Goal: Task Accomplishment & Management: Manage account settings

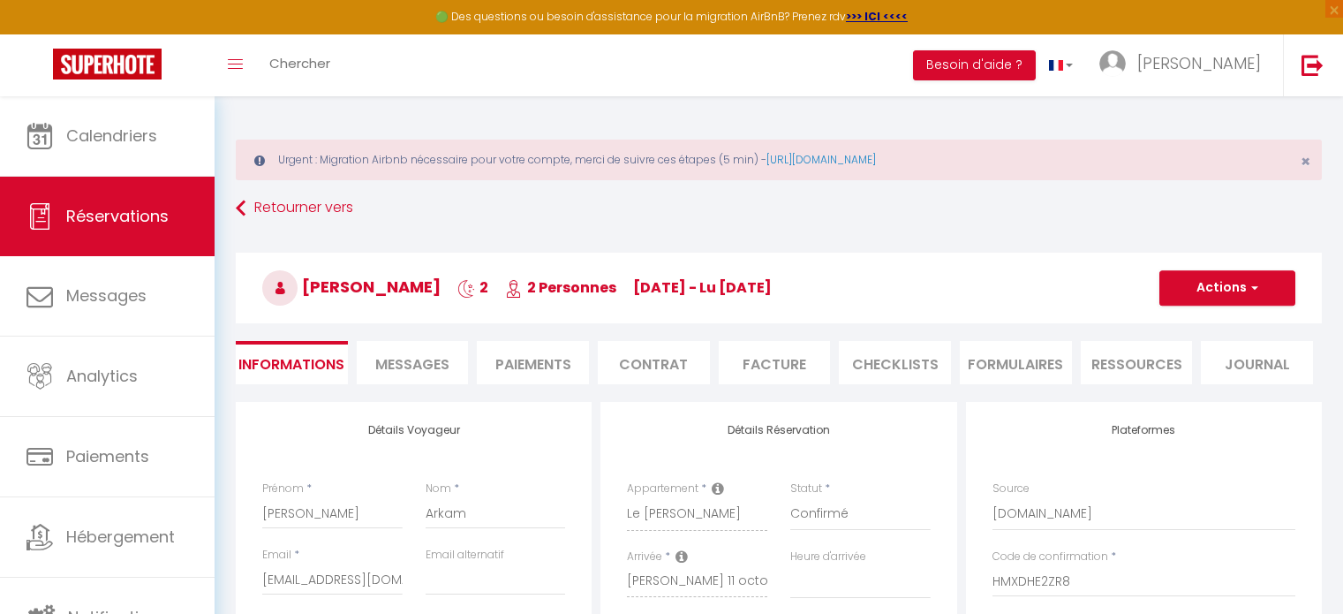
select select
select select "67505"
select select
select select "1"
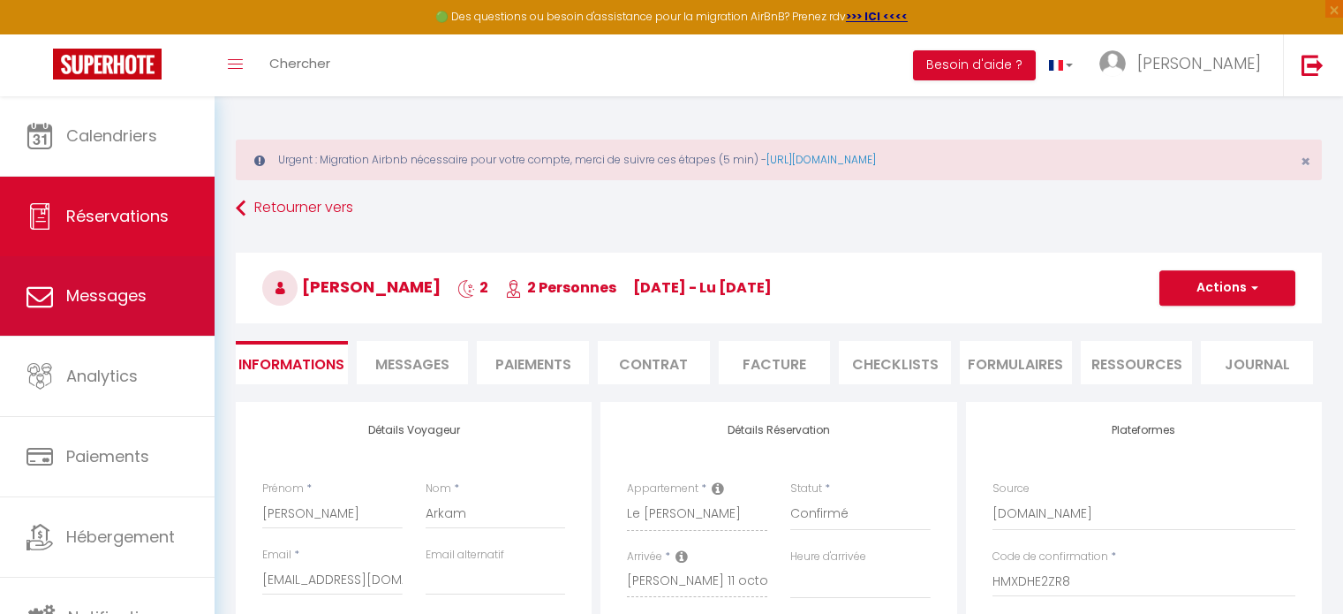
scroll to position [153, 0]
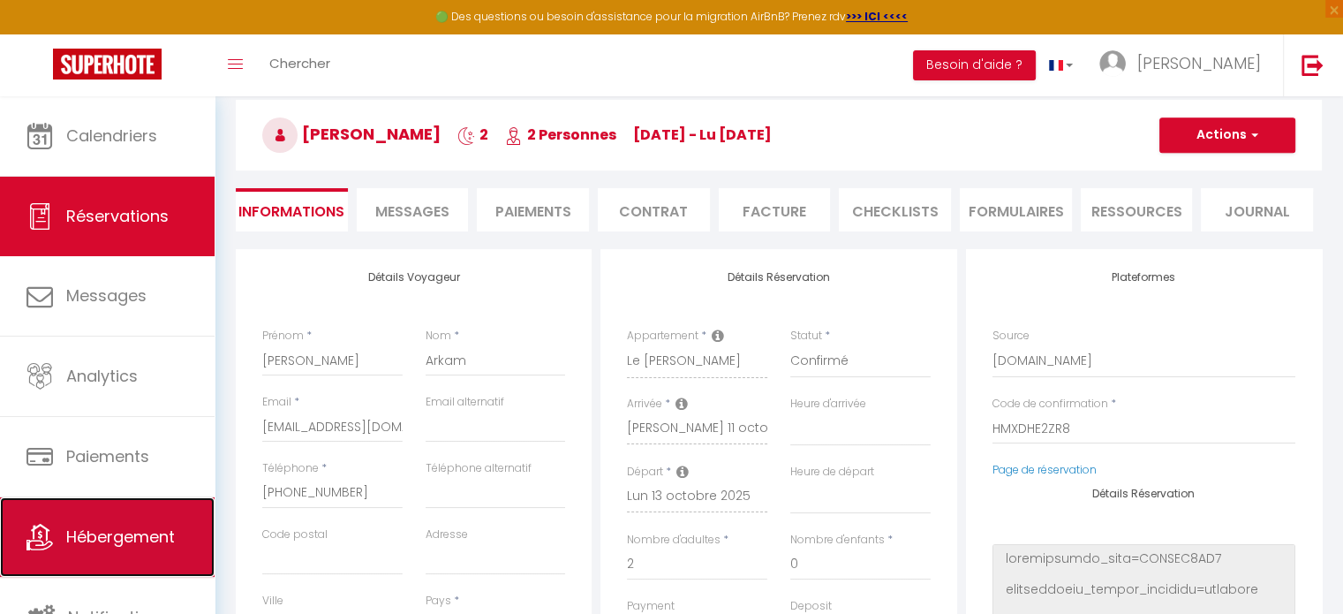
click at [103, 511] on link "Hébergement" at bounding box center [107, 536] width 215 height 79
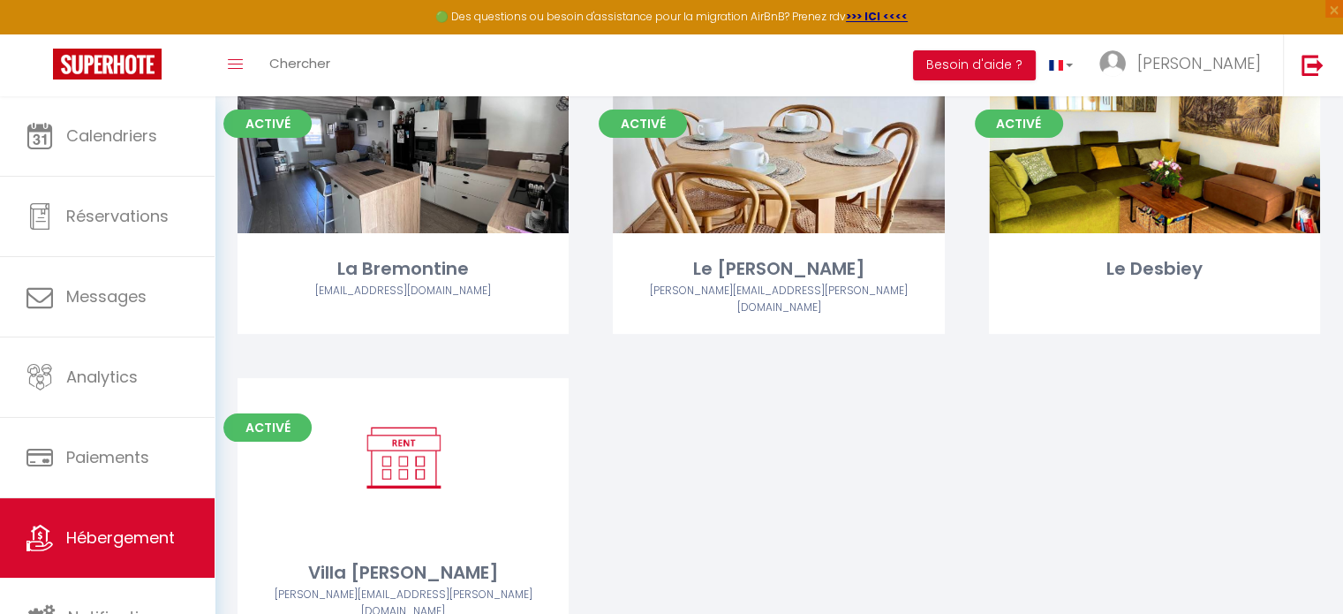
scroll to position [283, 0]
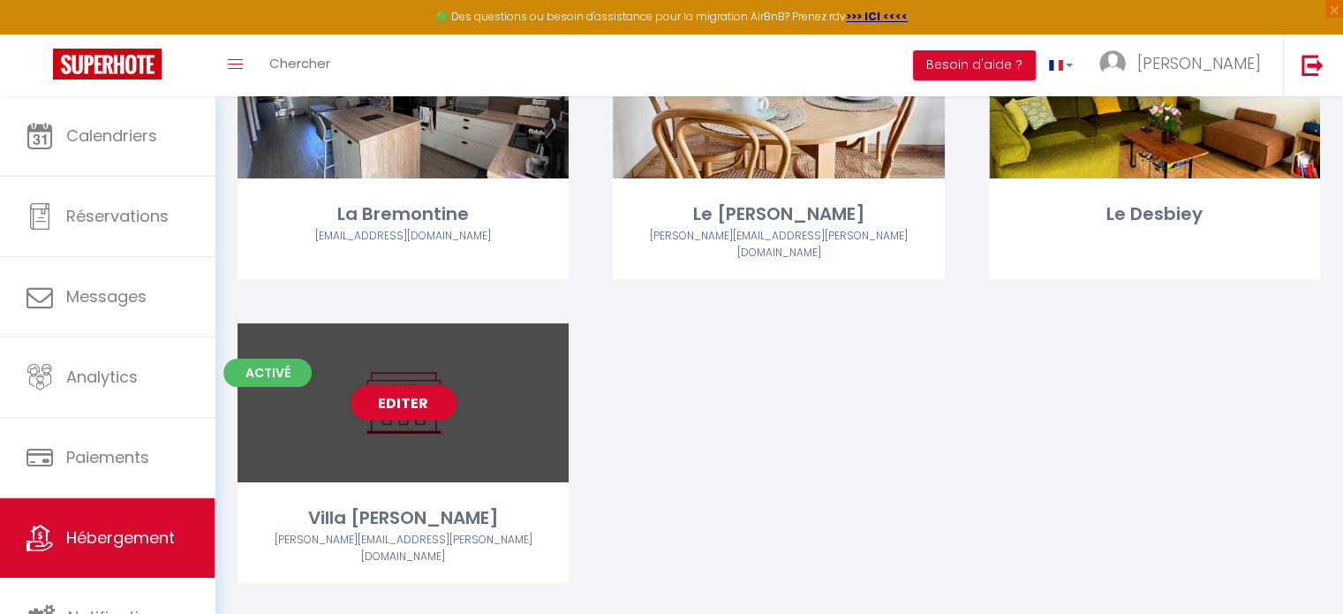
click at [521, 483] on div "Activé Editer Villa d'Arguin [EMAIL_ADDRESS][PERSON_NAME][DOMAIN_NAME]" at bounding box center [403, 453] width 331 height 260
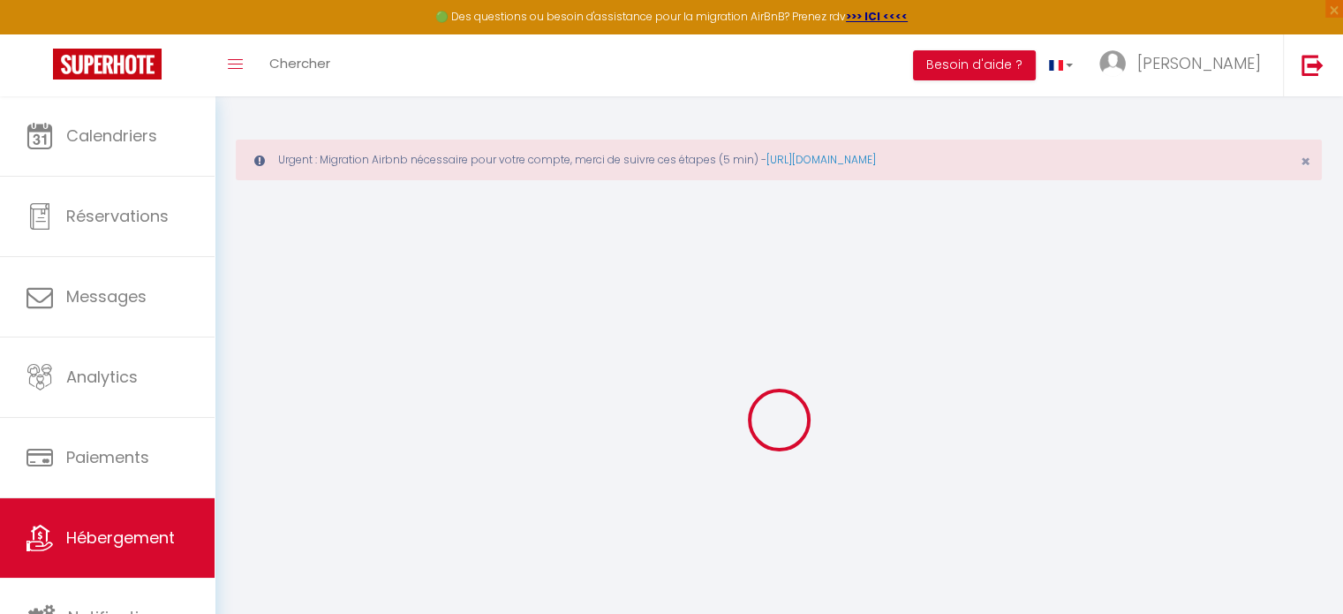
select select "+ 22 %"
select select "11915-1165741798302151153"
select select
checkbox input "true"
checkbox input "false"
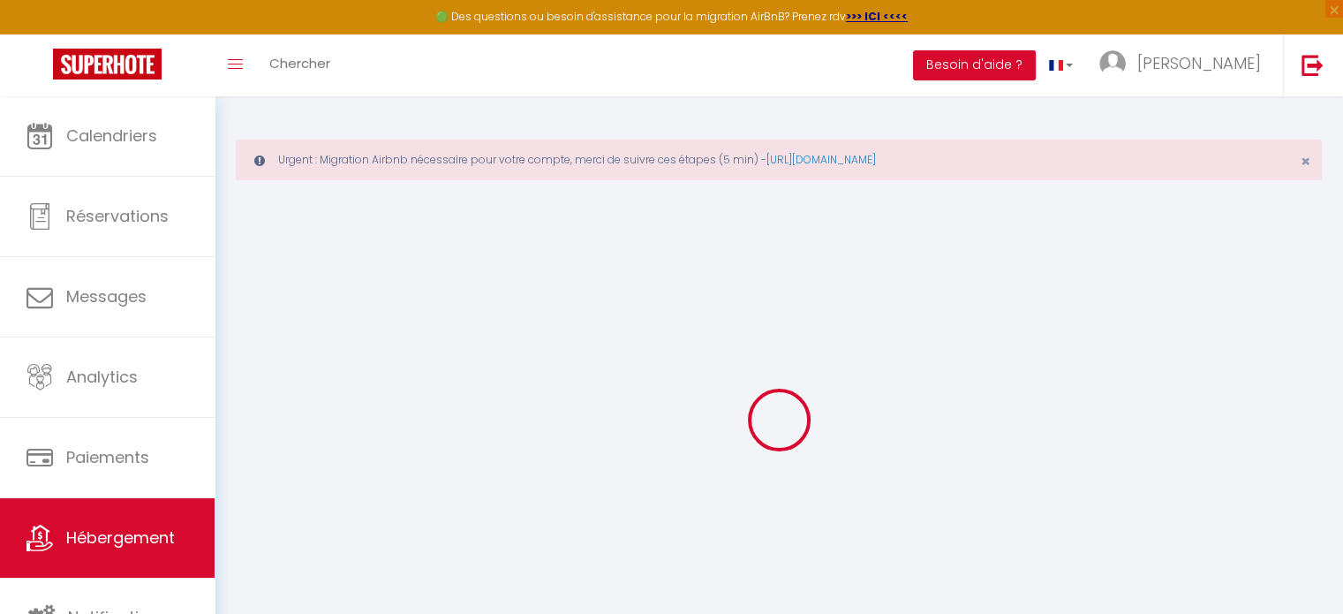
checkbox input "false"
select select
select select "EUR"
select select
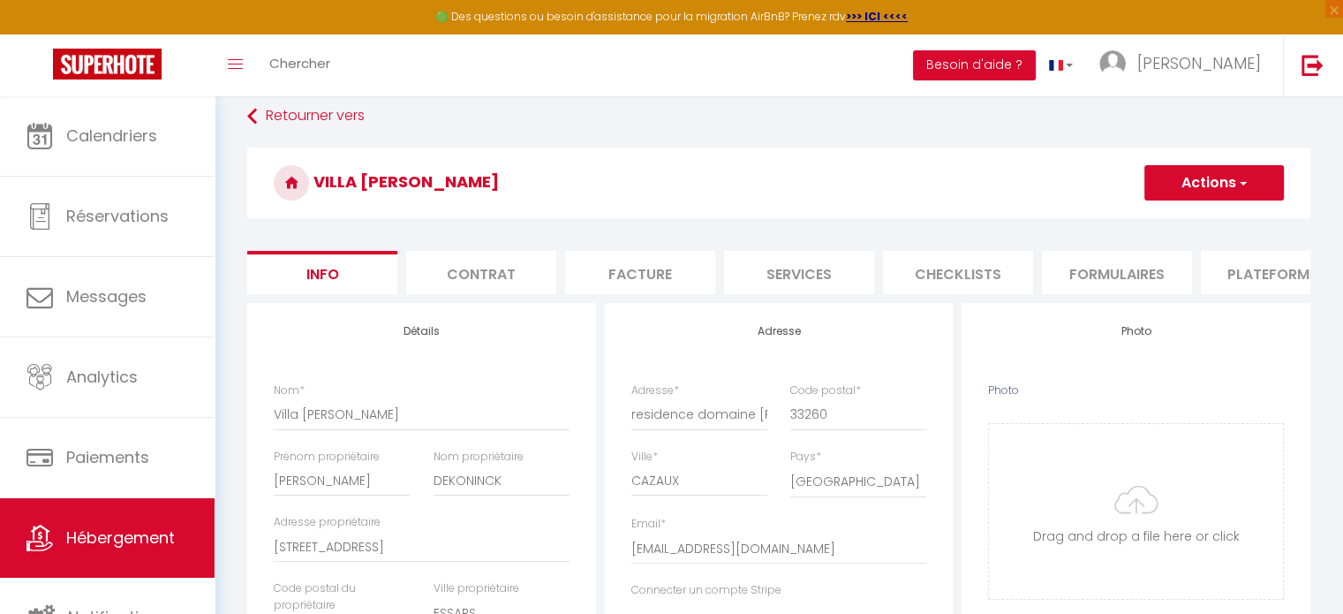
scroll to position [94, 0]
click at [1237, 275] on li "Plateformes" at bounding box center [1276, 270] width 150 height 43
select select
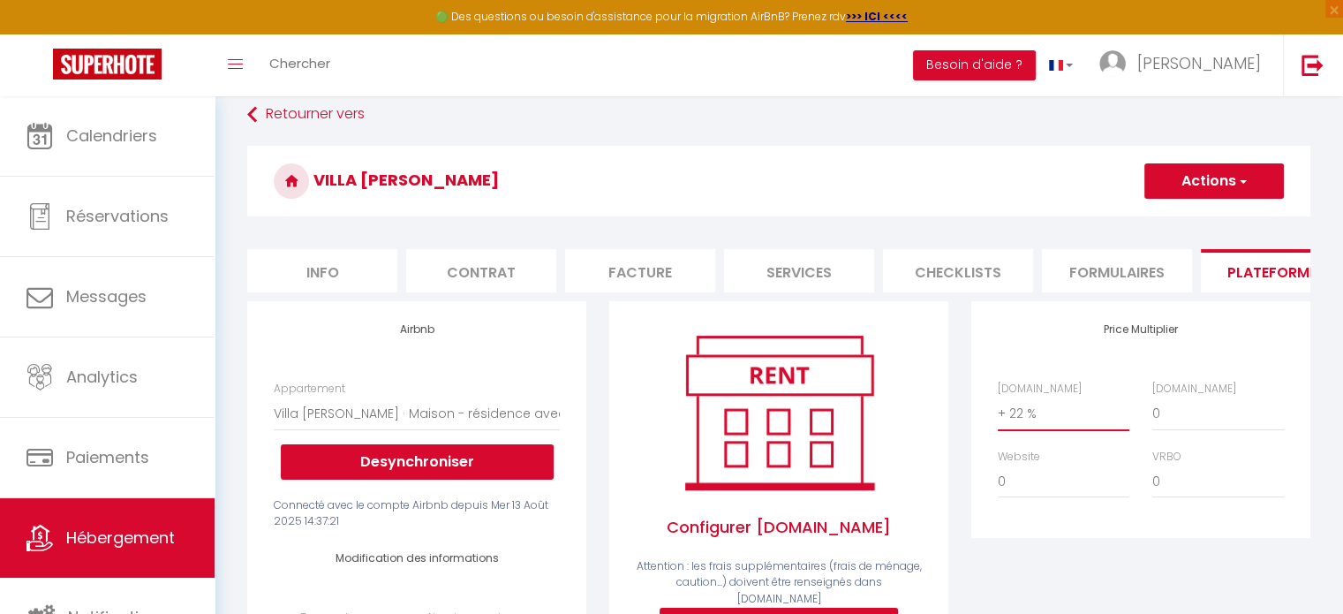
click at [1023, 428] on select "0 + 1 % + 2 % + 3 % + 4 % + 5 % + 6 % + 7 % + 8 % + 9 %" at bounding box center [1064, 414] width 132 height 34
select select "+ 24 %"
click at [998, 409] on select "0 + 1 % + 2 % + 3 % + 4 % + 5 % + 6 % + 7 % + 8 % + 9 %" at bounding box center [1064, 414] width 132 height 34
select select
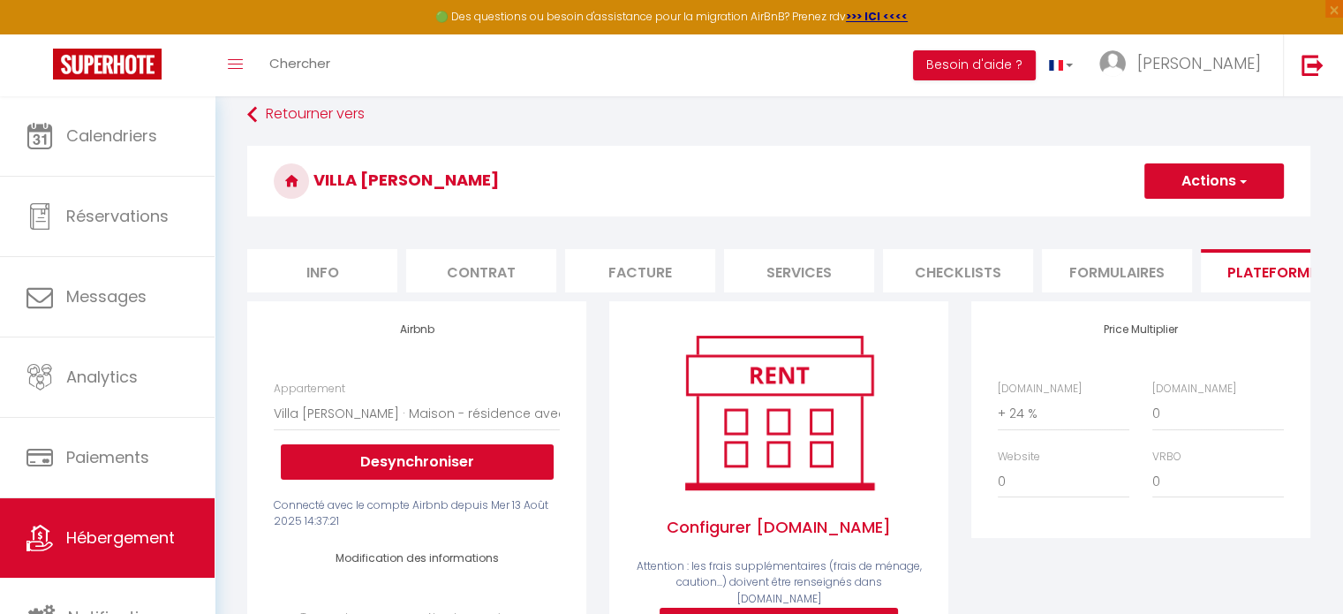
click at [1228, 175] on button "Actions" at bounding box center [1215, 180] width 140 height 35
click at [1215, 211] on link "Enregistrer" at bounding box center [1214, 219] width 140 height 23
select select
select select "EUR"
select select
